Goal: Navigation & Orientation: Go to known website

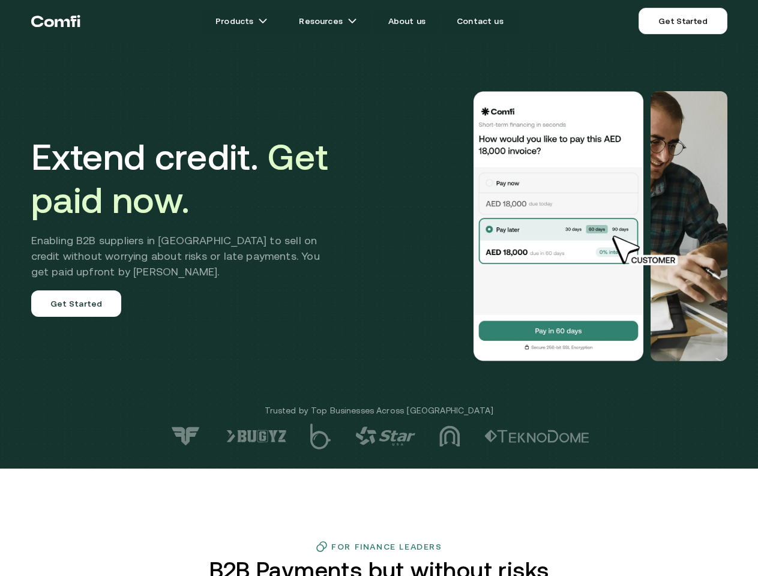
click at [378, 288] on div at bounding box center [539, 226] width 375 height 270
